Goal: Information Seeking & Learning: Learn about a topic

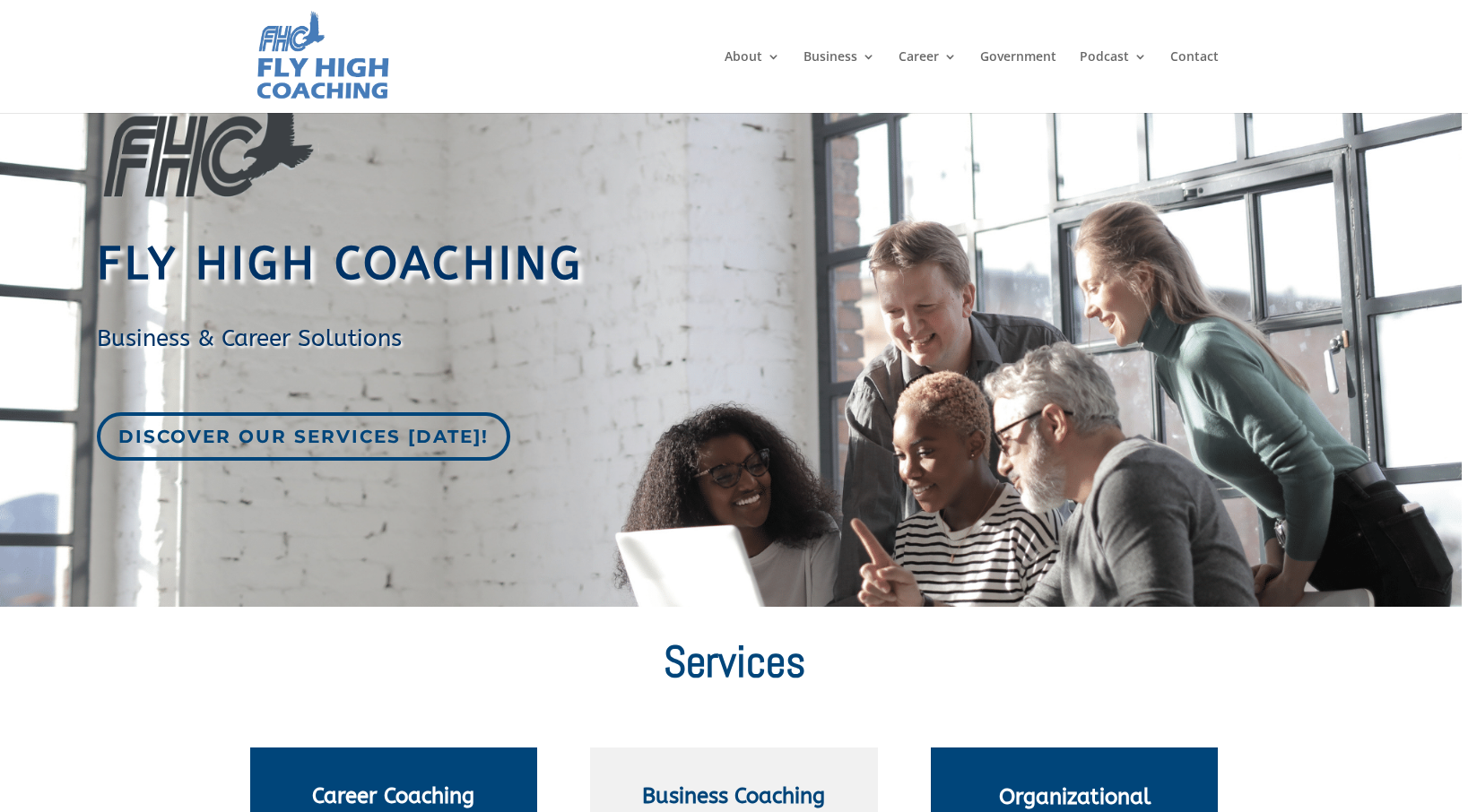
click at [1114, 56] on link "Podcast" at bounding box center [1113, 81] width 67 height 62
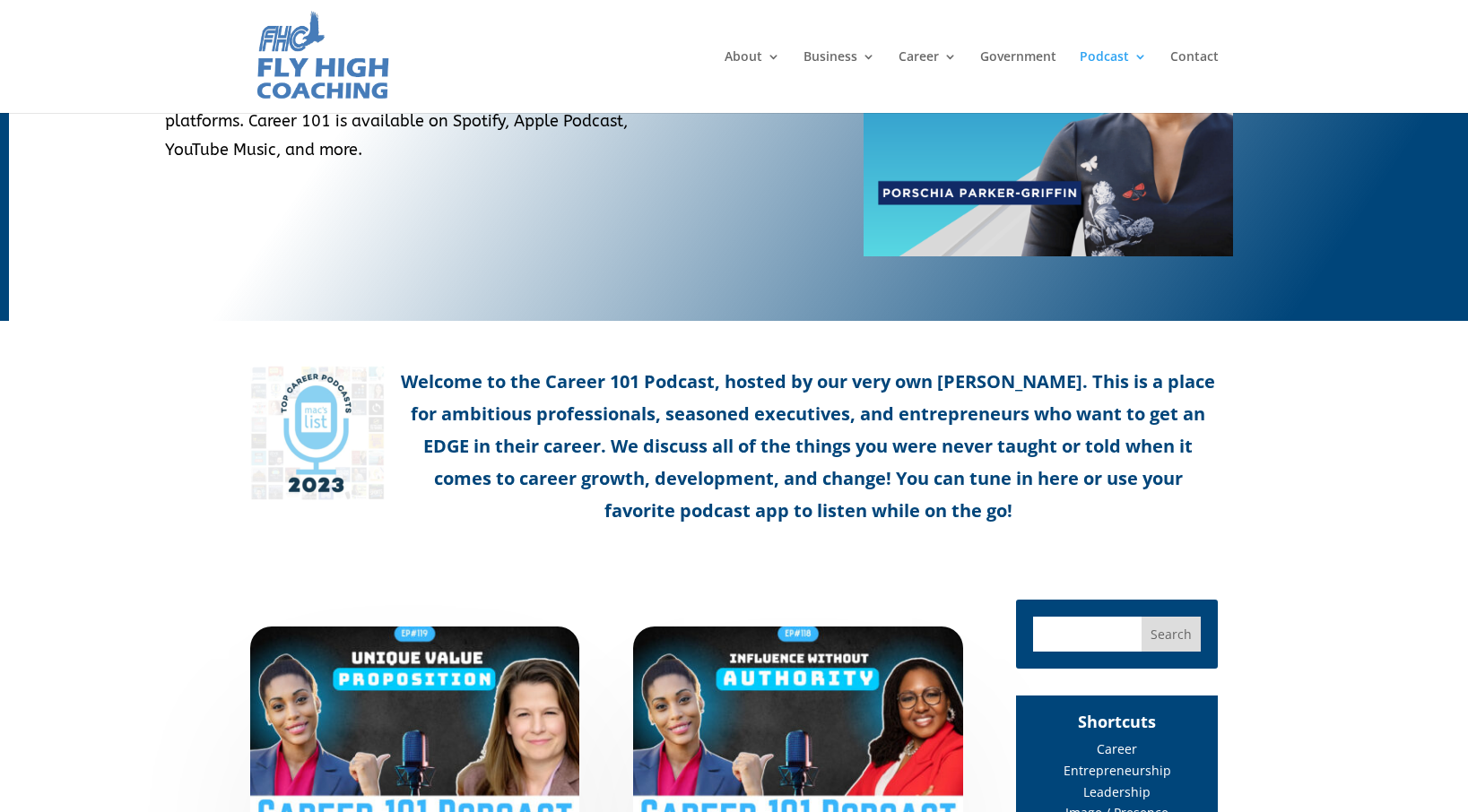
scroll to position [605, 0]
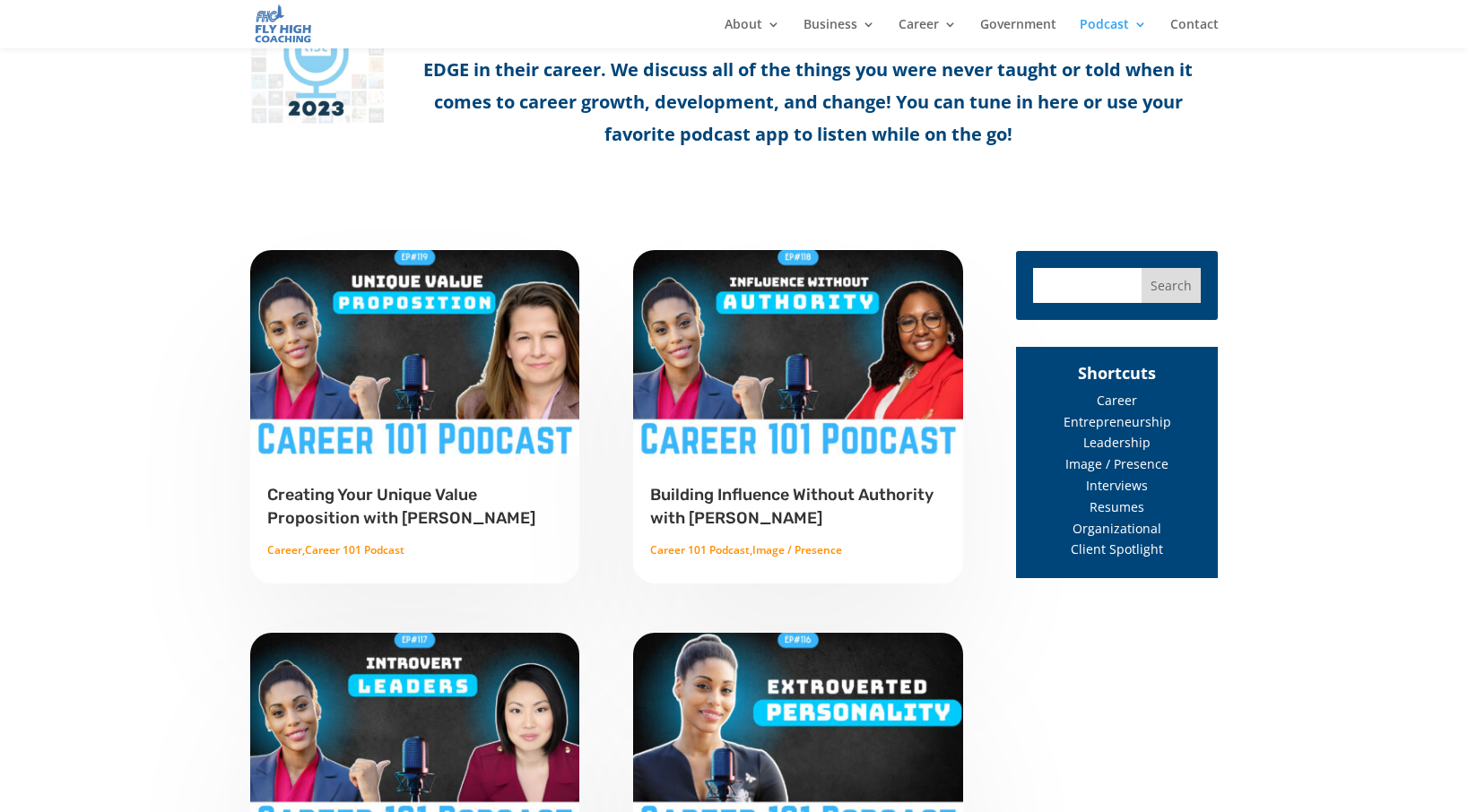
click at [1115, 505] on span "Resumes" at bounding box center [1116, 506] width 55 height 17
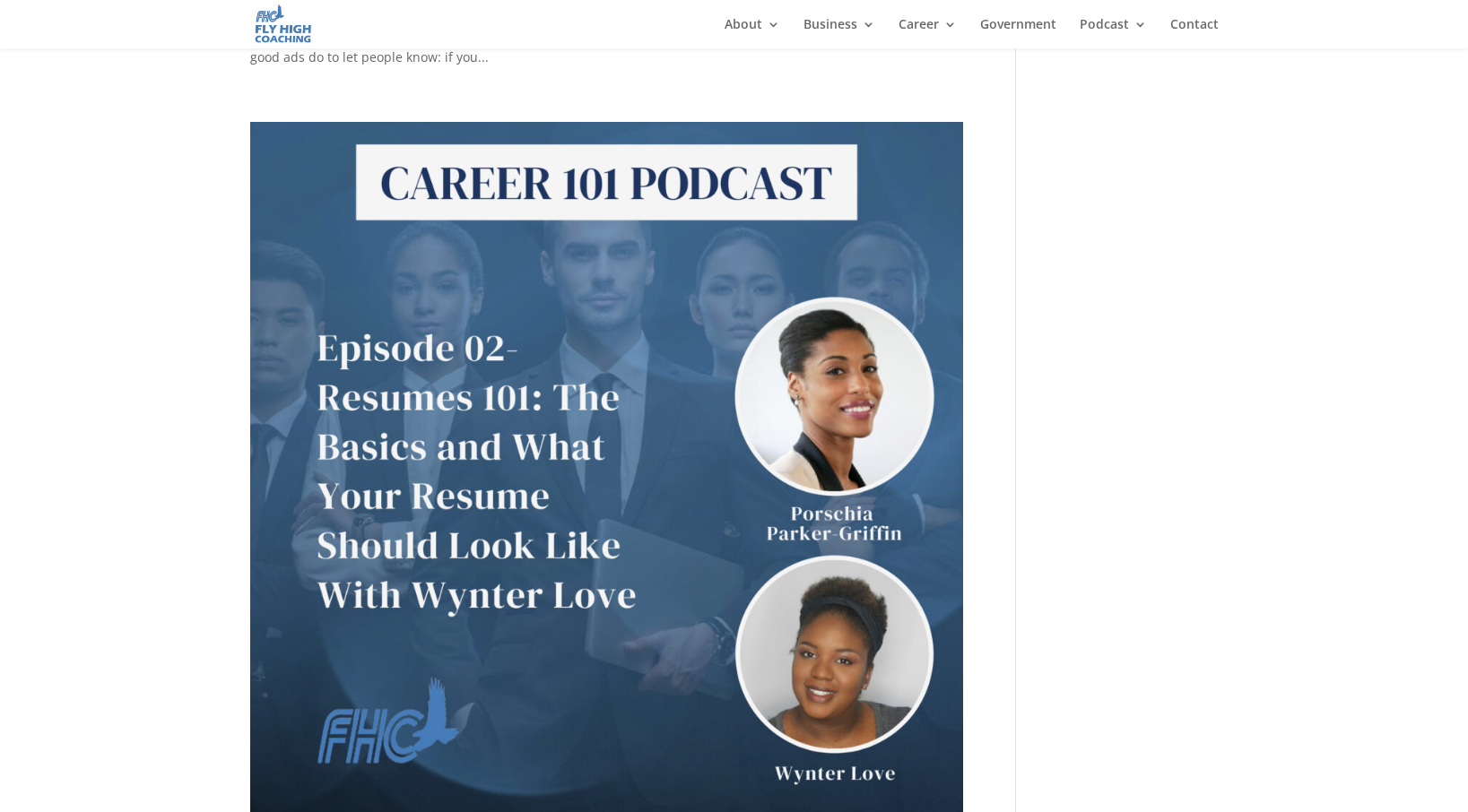
scroll to position [2430, 0]
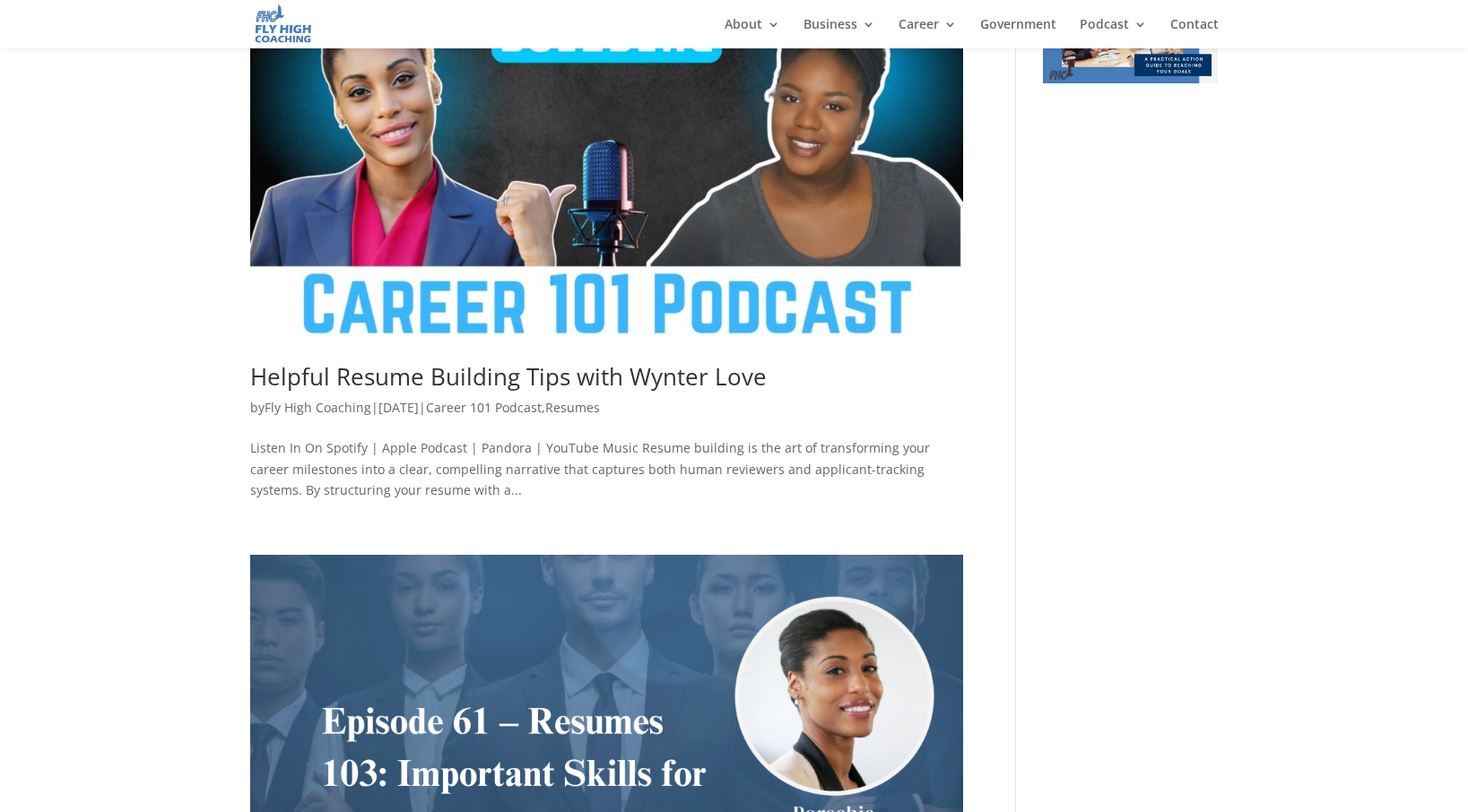
scroll to position [0, 0]
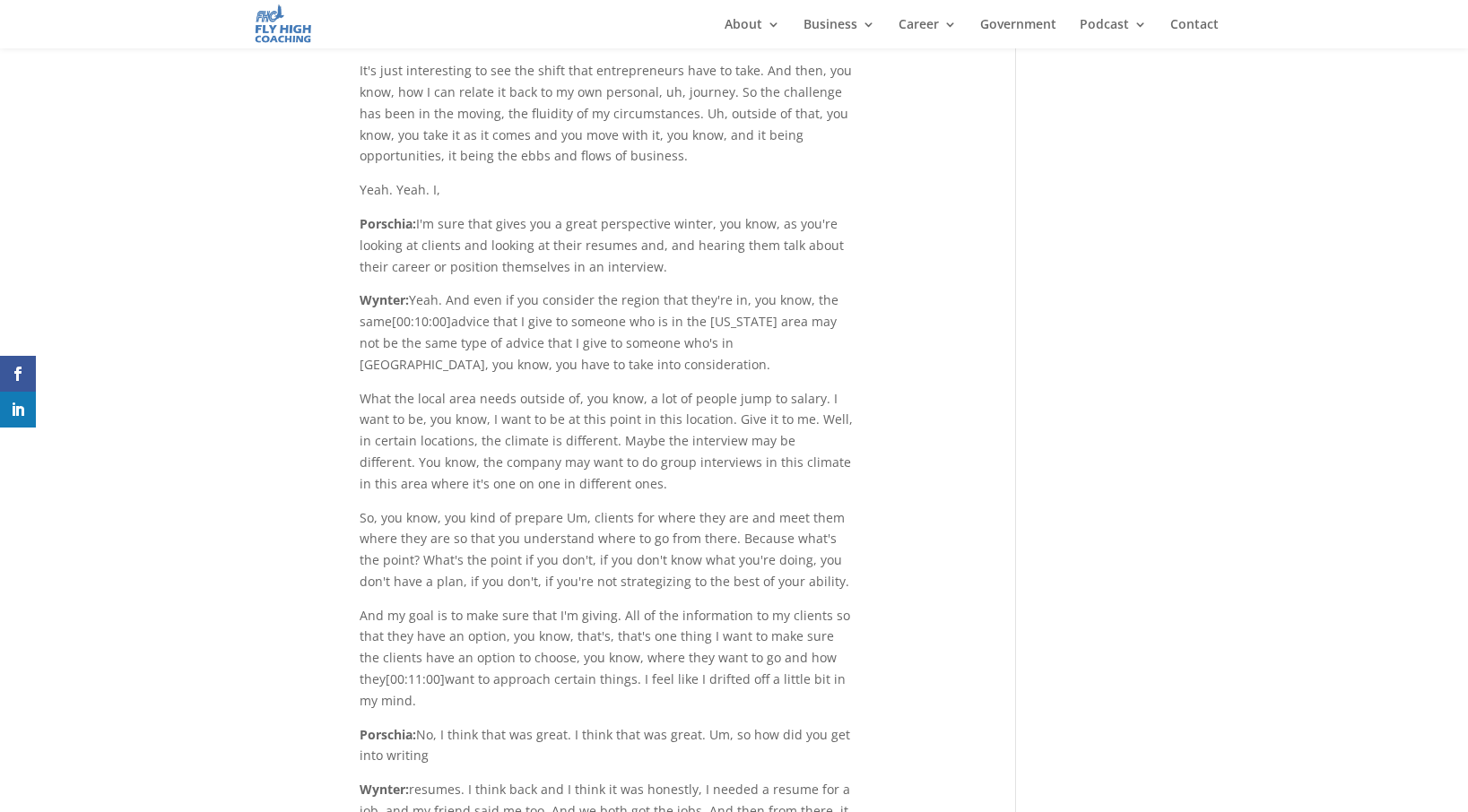
scroll to position [6426, 0]
